Goal: Complete application form

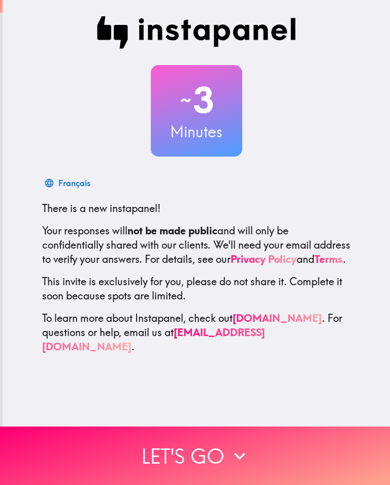
click at [201, 446] on button "Let's go" at bounding box center [195, 455] width 390 height 58
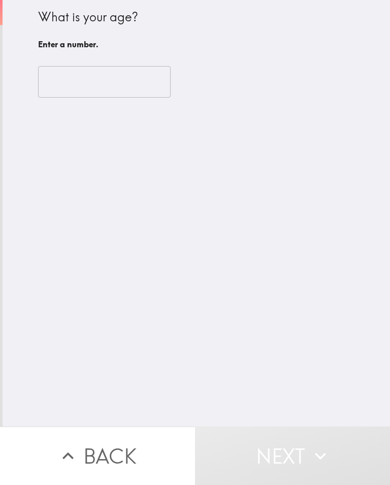
click at [98, 66] on input "number" at bounding box center [104, 81] width 133 height 31
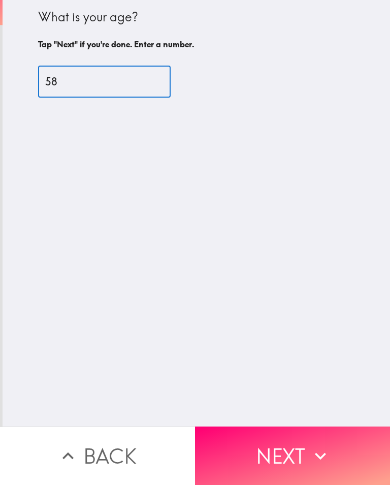
type input "58"
click at [311, 445] on icon "button" at bounding box center [320, 455] width 22 height 22
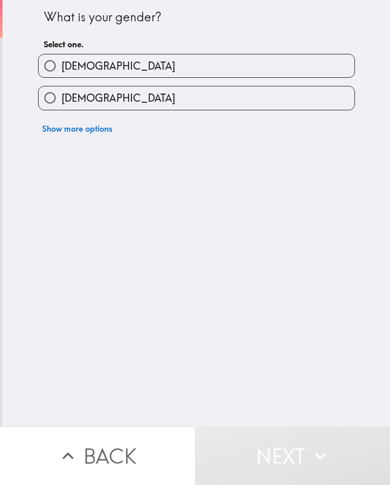
click at [53, 64] on input "[DEMOGRAPHIC_DATA]" at bounding box center [50, 65] width 23 height 23
radio input "true"
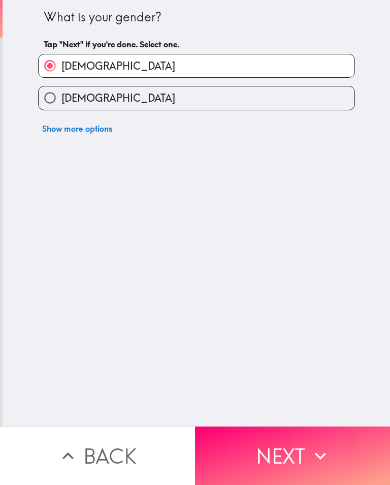
click at [312, 448] on icon "button" at bounding box center [320, 455] width 22 height 22
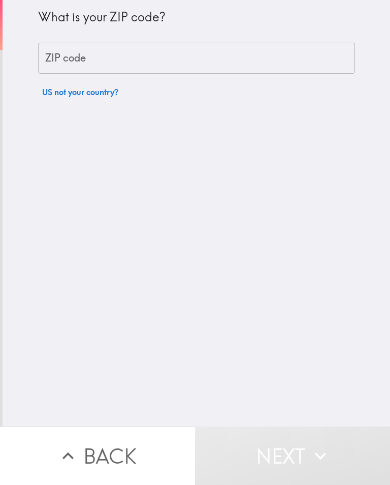
click at [100, 59] on input "ZIP code" at bounding box center [196, 58] width 317 height 31
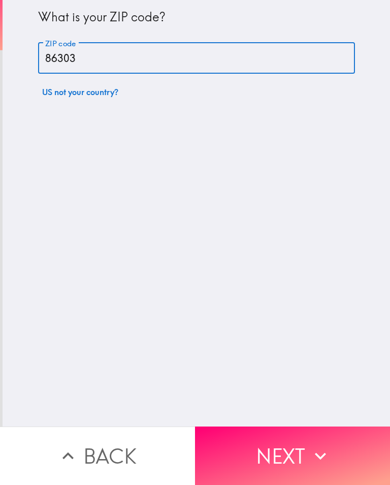
type input "86303"
click at [290, 450] on button "Next" at bounding box center [292, 455] width 195 height 58
